Goal: Task Accomplishment & Management: Use online tool/utility

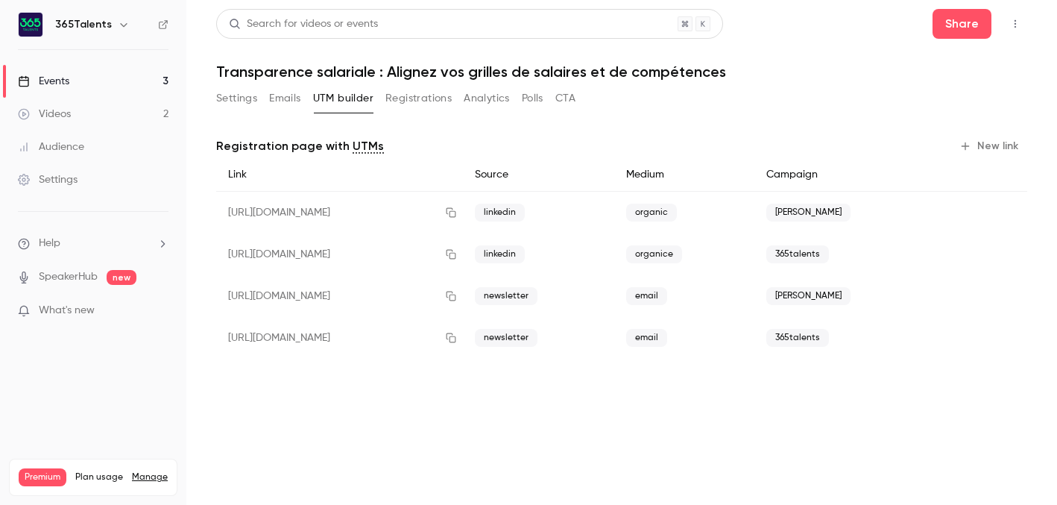
click at [121, 84] on link "Events 3" at bounding box center [93, 81] width 186 height 33
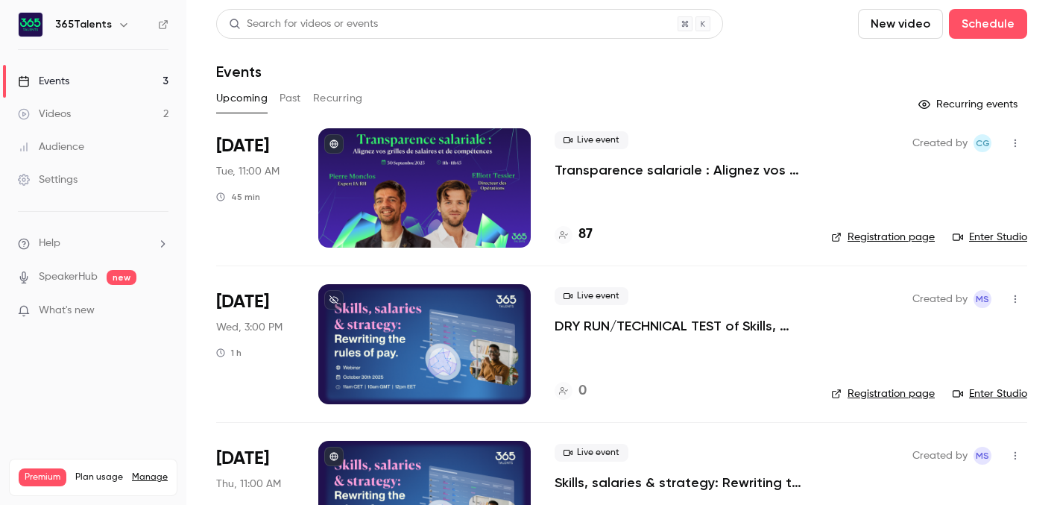
click at [620, 240] on div "87" at bounding box center [681, 234] width 253 height 20
click at [579, 231] on h4 "87" at bounding box center [585, 234] width 14 height 20
click at [288, 89] on button "Past" at bounding box center [290, 98] width 22 height 24
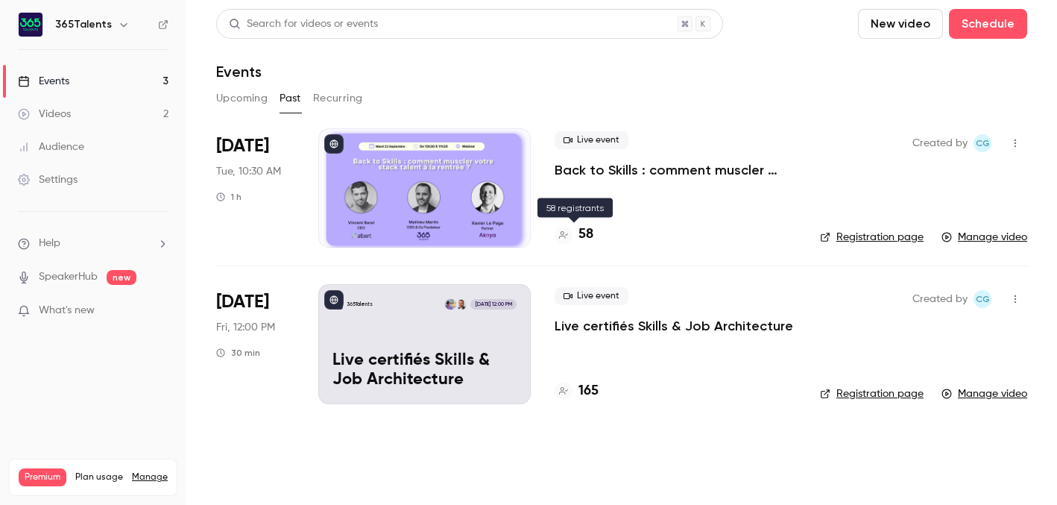
click at [583, 234] on h4 "58" at bounding box center [585, 234] width 15 height 20
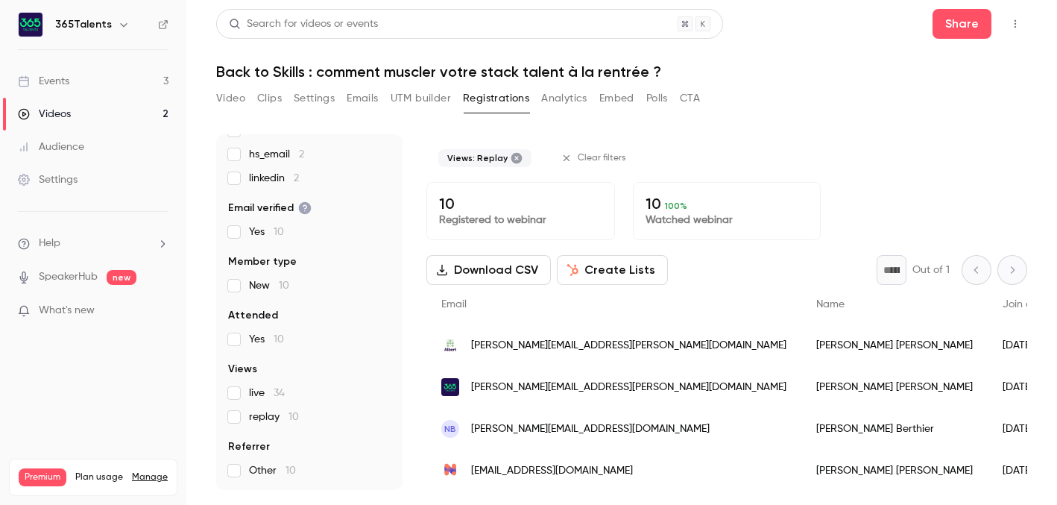
click at [498, 262] on button "Download CSV" at bounding box center [488, 270] width 124 height 30
click at [95, 75] on link "Events 3" at bounding box center [93, 81] width 186 height 33
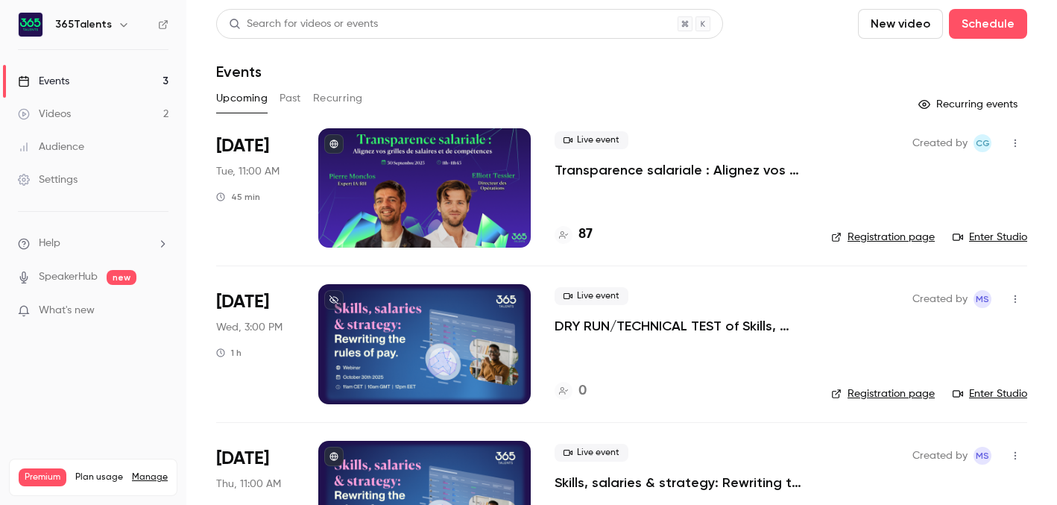
click at [979, 234] on link "Enter Studio" at bounding box center [990, 237] width 75 height 15
click at [1011, 234] on link "Enter Studio" at bounding box center [990, 237] width 75 height 15
click at [888, 232] on link "Registration page" at bounding box center [883, 237] width 104 height 15
